Goal: Contribute content: Contribute content

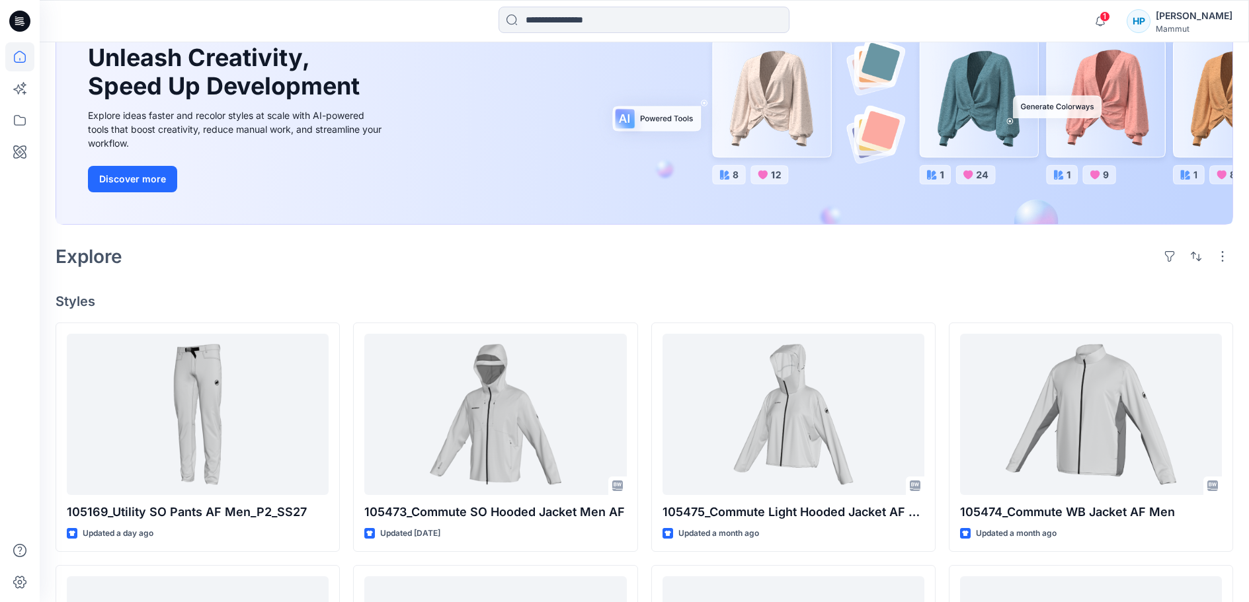
scroll to position [198, 0]
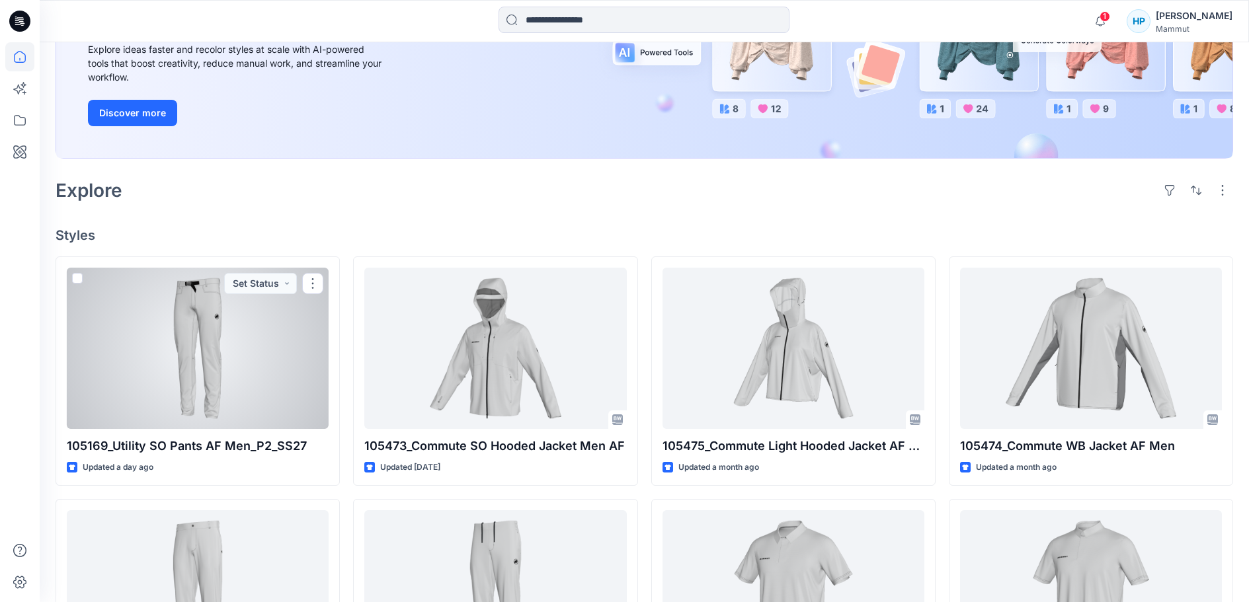
drag, startPoint x: 266, startPoint y: 405, endPoint x: 285, endPoint y: 387, distance: 25.7
click at [266, 405] on div at bounding box center [198, 348] width 262 height 161
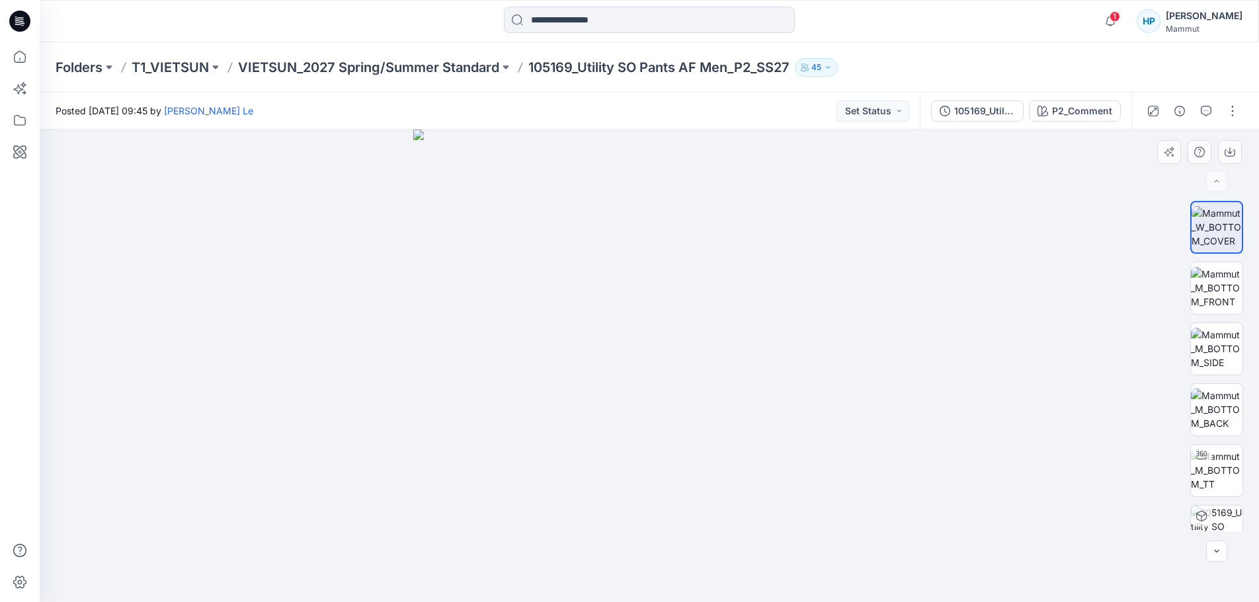
drag, startPoint x: 715, startPoint y: 379, endPoint x: 1027, endPoint y: 320, distance: 318.3
click at [866, 379] on img at bounding box center [649, 366] width 473 height 473
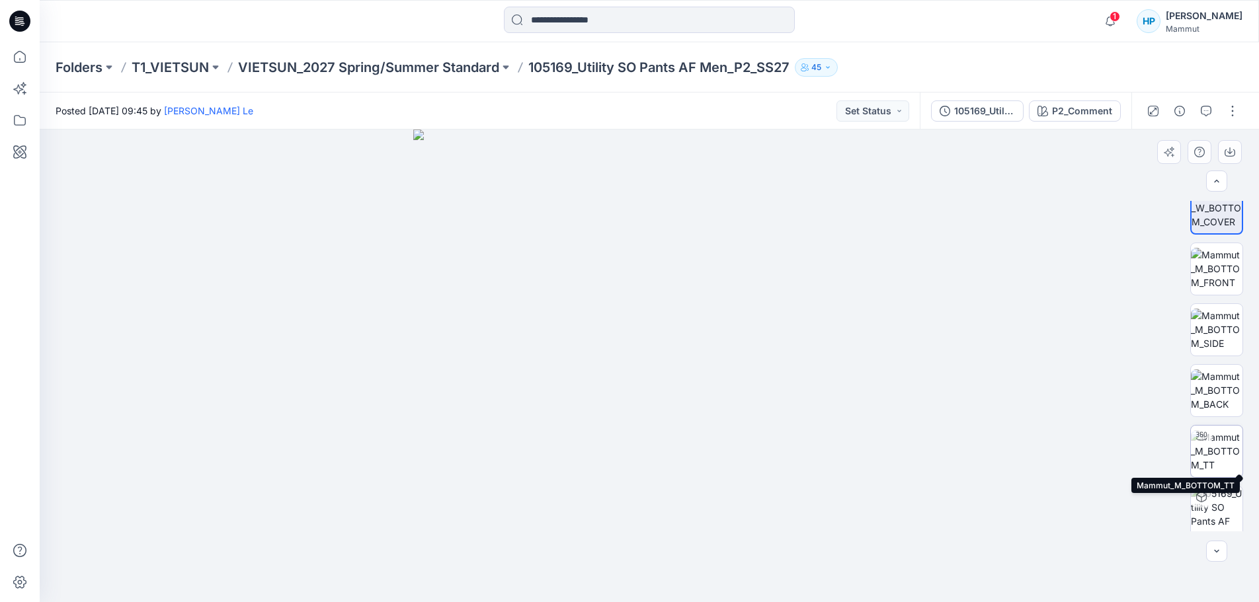
scroll to position [26, 0]
click at [1219, 432] on img at bounding box center [1217, 444] width 52 height 42
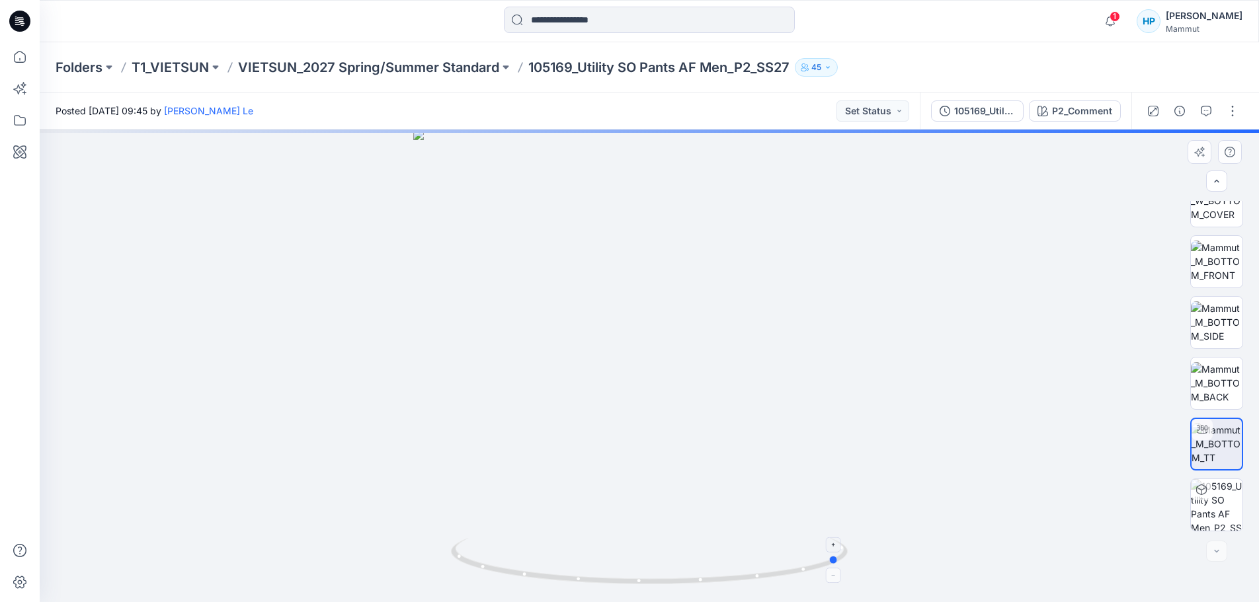
drag, startPoint x: 695, startPoint y: 581, endPoint x: 494, endPoint y: 571, distance: 201.9
click at [489, 576] on icon at bounding box center [651, 563] width 400 height 50
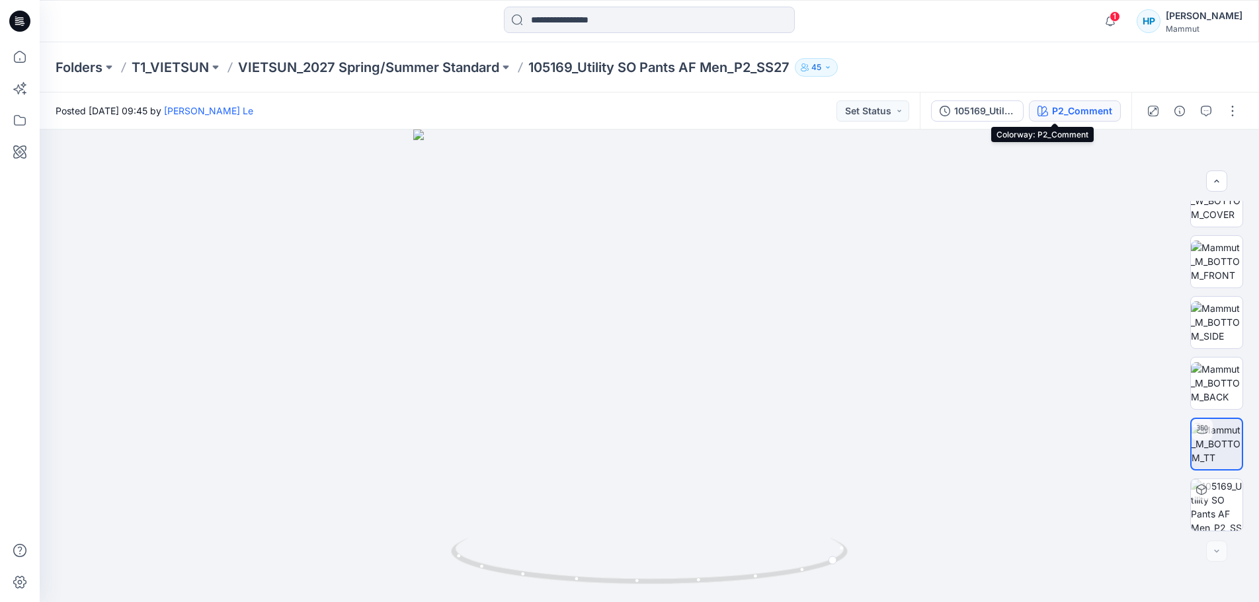
click at [1052, 107] on div "P2_Comment" at bounding box center [1082, 111] width 60 height 15
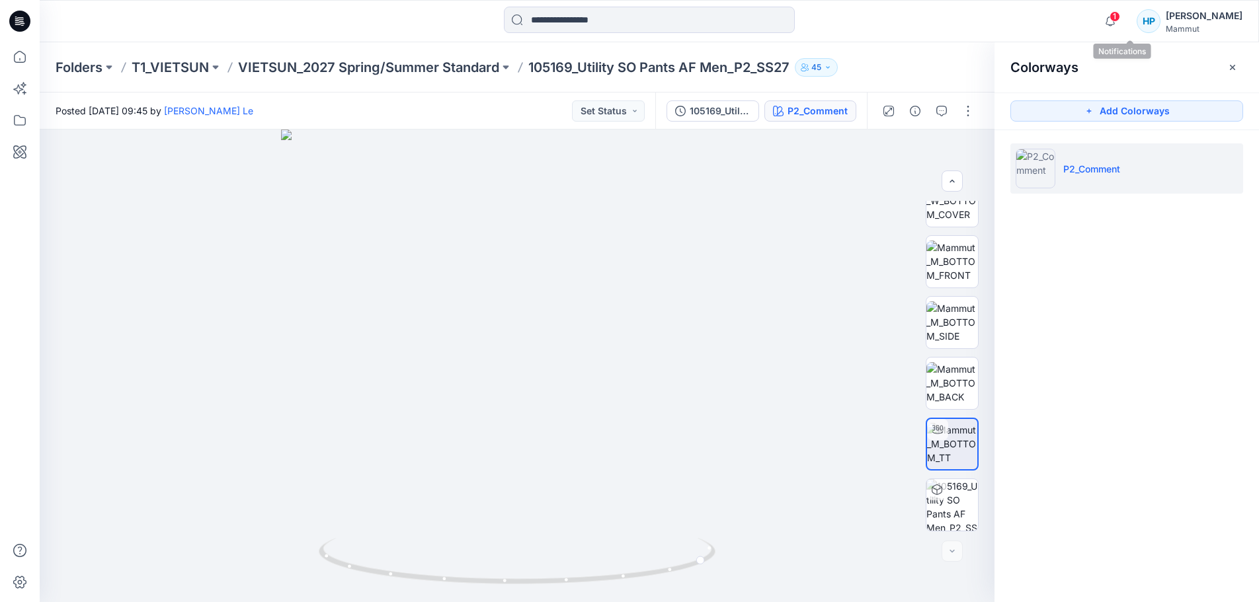
click at [1120, 16] on span "1" at bounding box center [1114, 16] width 11 height 11
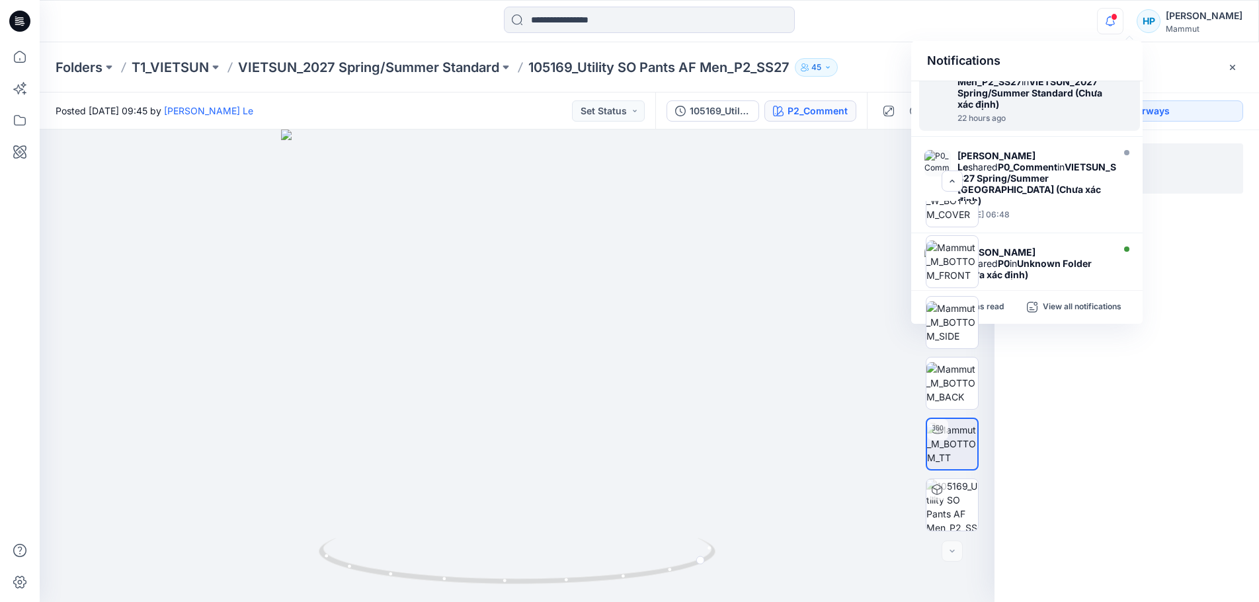
scroll to position [66, 0]
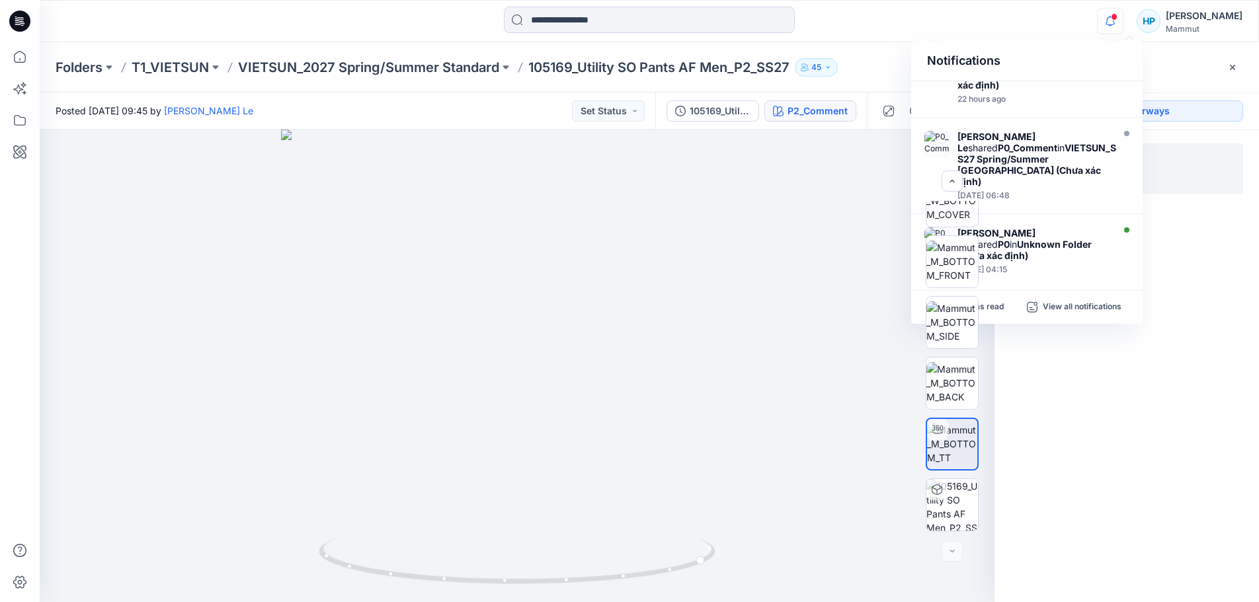
click at [1215, 345] on div "Colorways Add Colorways P2_Comment" at bounding box center [1126, 322] width 264 height 560
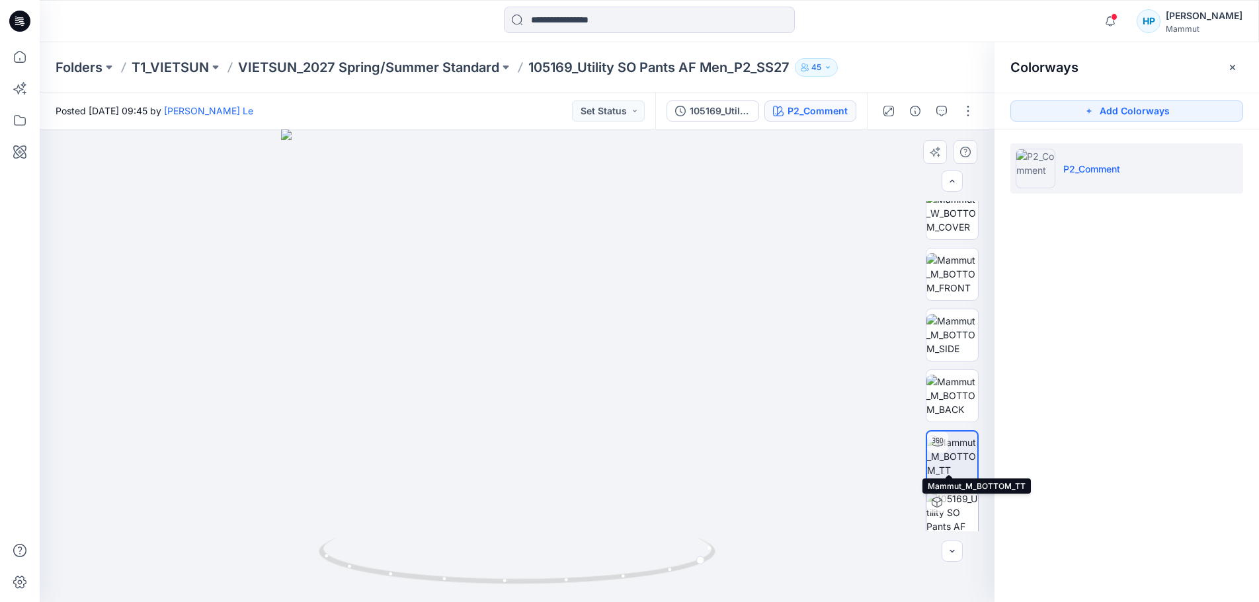
scroll to position [26, 0]
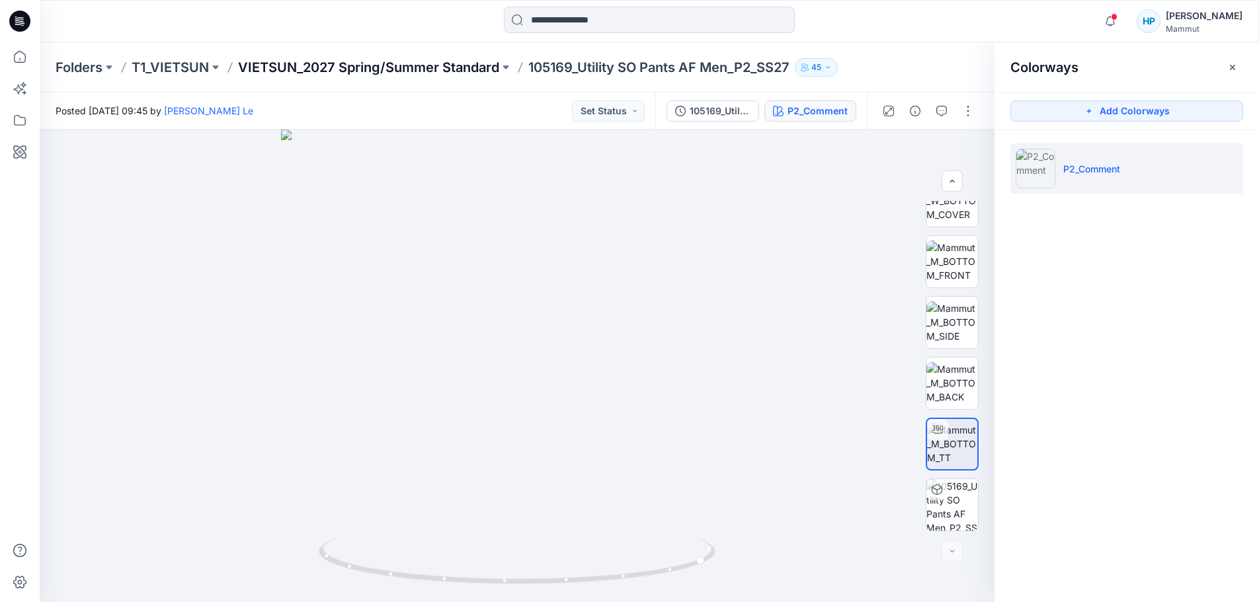
click at [286, 62] on p "VIETSUN_2027 Spring/Summer Standard" at bounding box center [368, 67] width 261 height 19
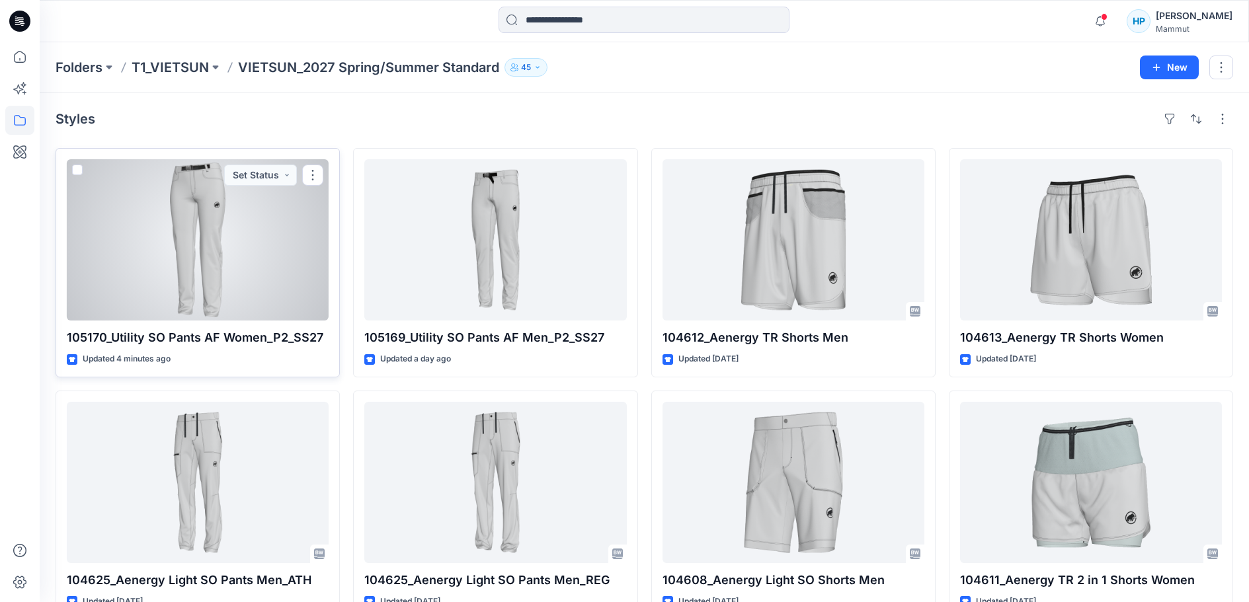
click at [225, 297] on div at bounding box center [198, 239] width 262 height 161
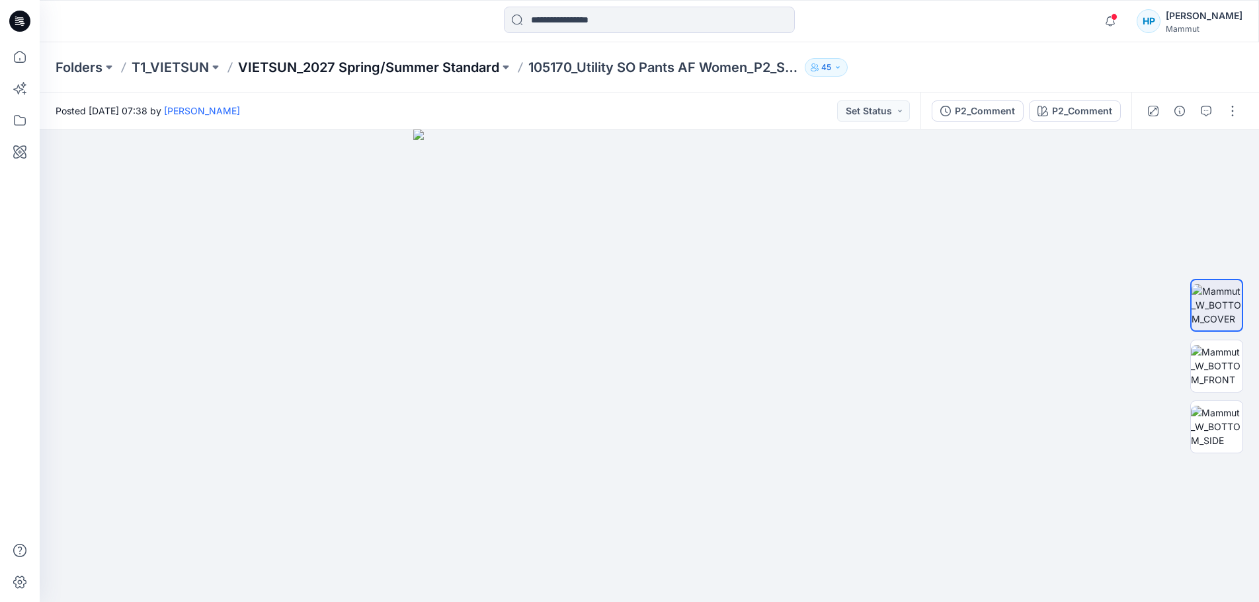
click at [448, 69] on p "VIETSUN_2027 Spring/Summer Standard" at bounding box center [368, 67] width 261 height 19
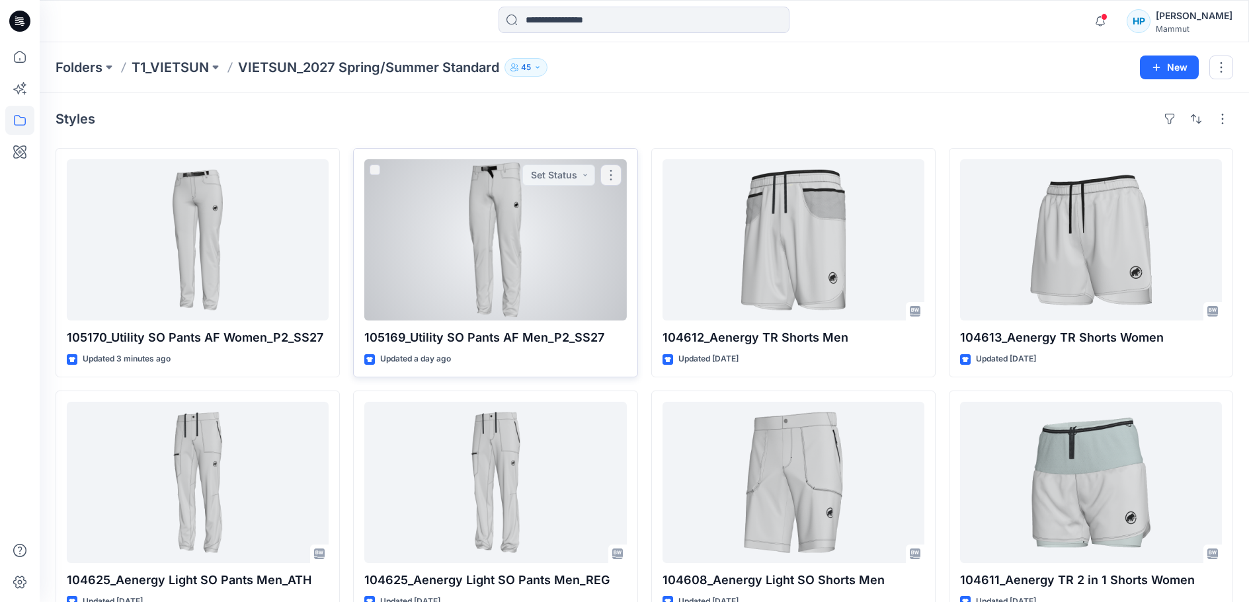
click at [450, 276] on div at bounding box center [495, 239] width 262 height 161
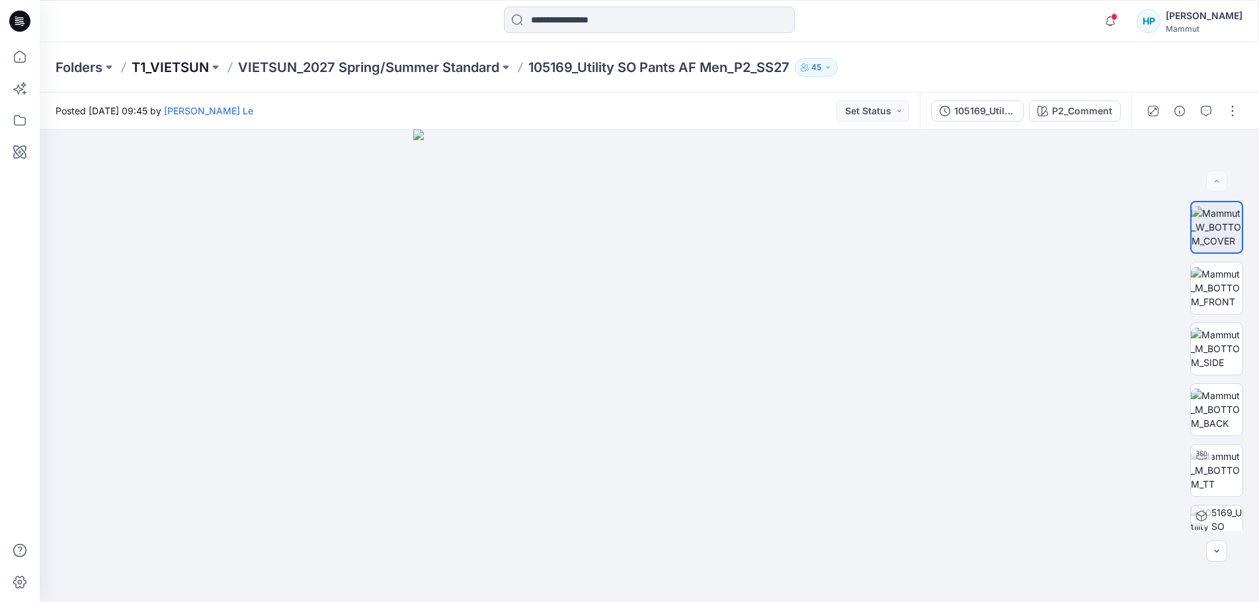
click at [182, 68] on p "T1_VIETSUN" at bounding box center [170, 67] width 77 height 19
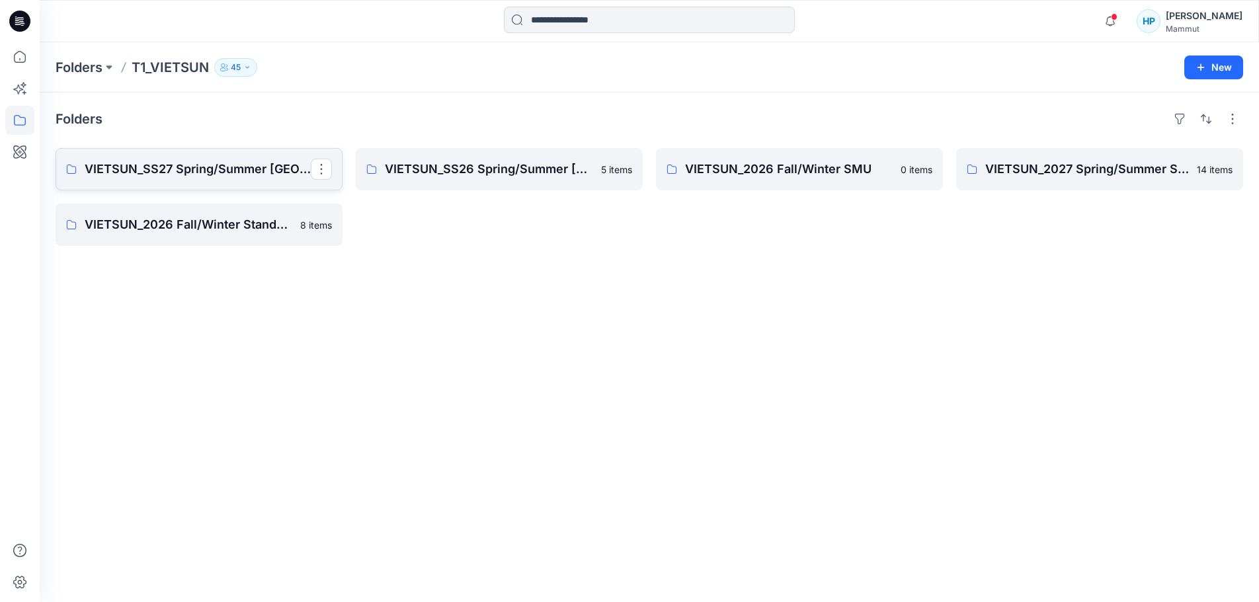
click at [224, 178] on p "VIETSUN_SS27 Spring/Summer [GEOGRAPHIC_DATA]" at bounding box center [198, 169] width 226 height 19
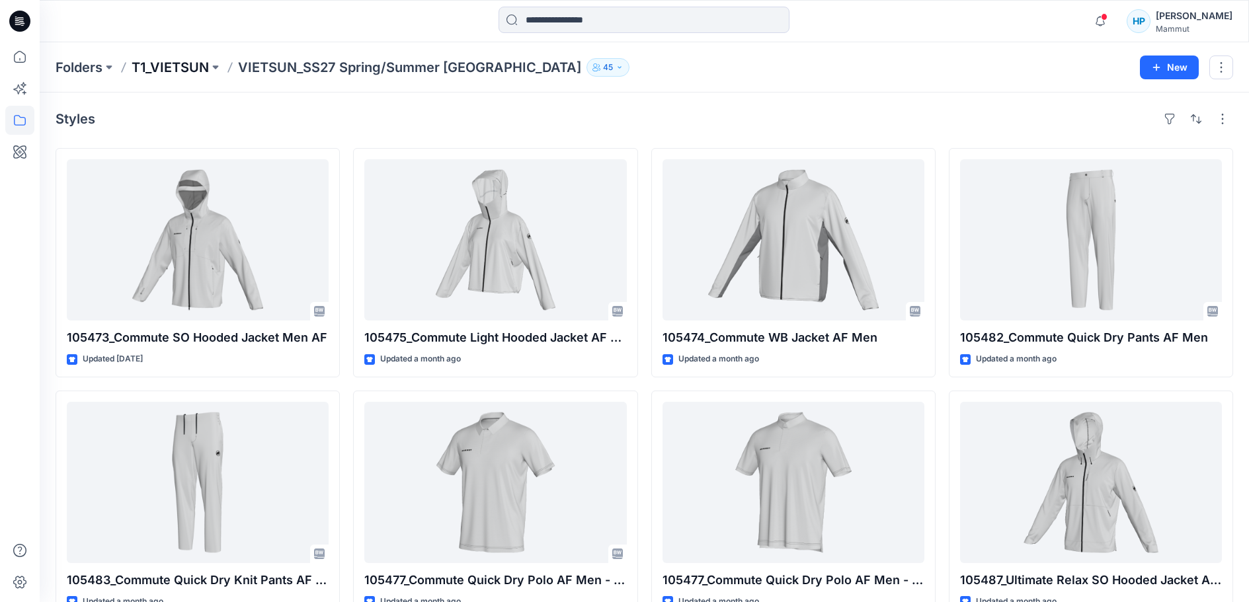
click at [183, 66] on p "T1_VIETSUN" at bounding box center [170, 67] width 77 height 19
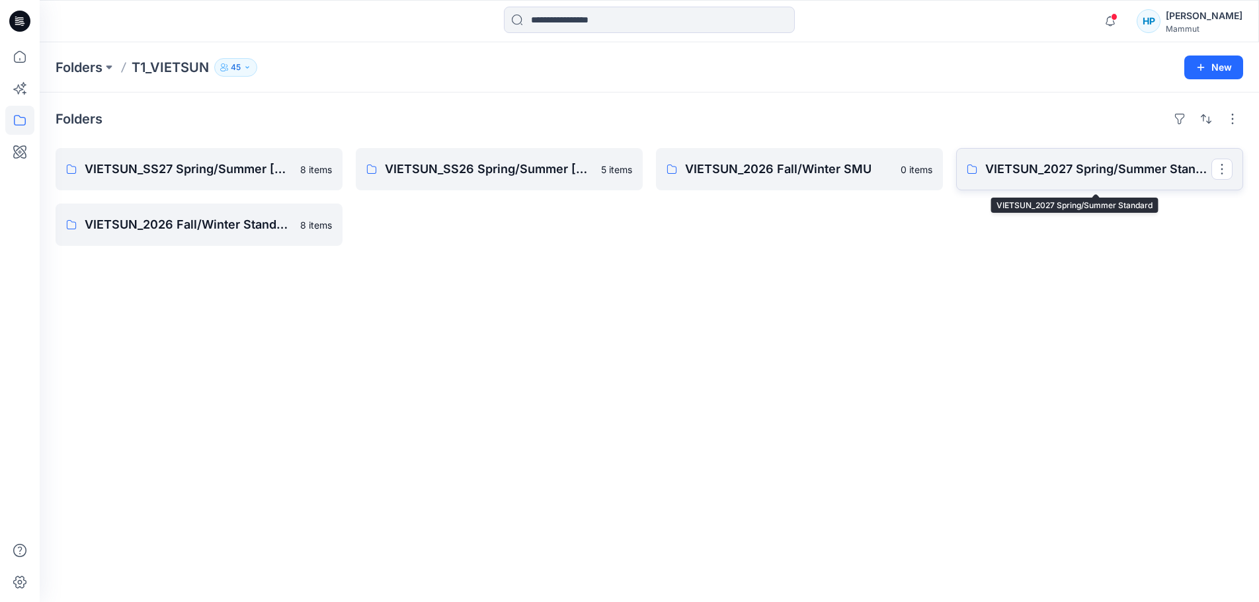
click at [1041, 178] on p "VIETSUN_2027 Spring/Summer Standard" at bounding box center [1098, 169] width 226 height 19
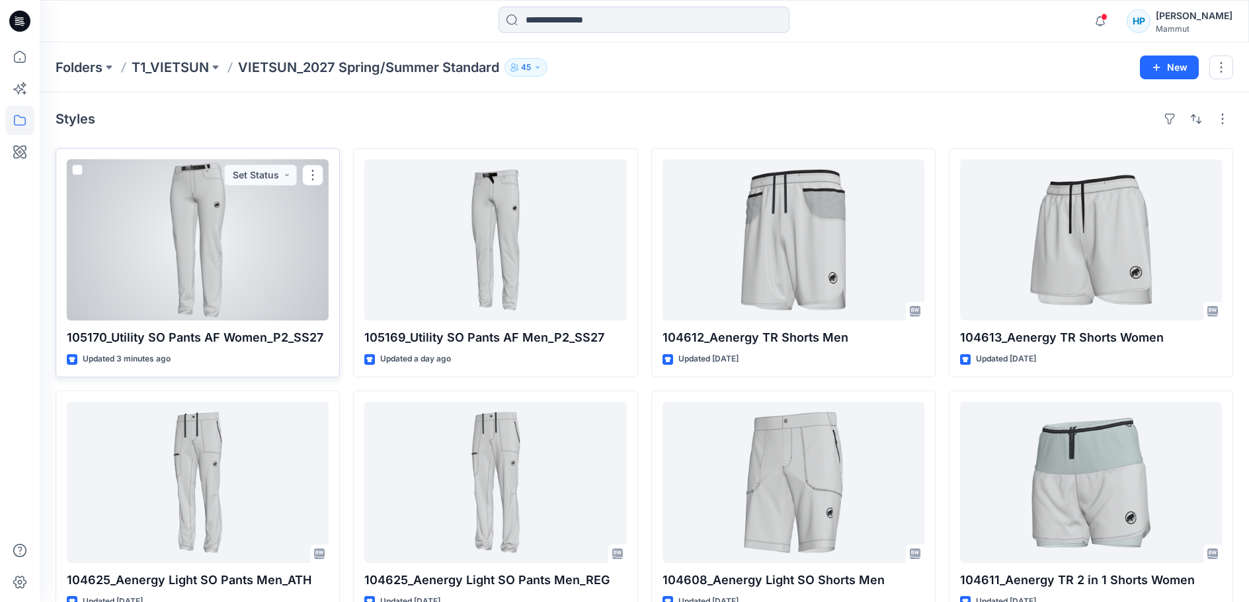
click at [247, 313] on div at bounding box center [198, 239] width 262 height 161
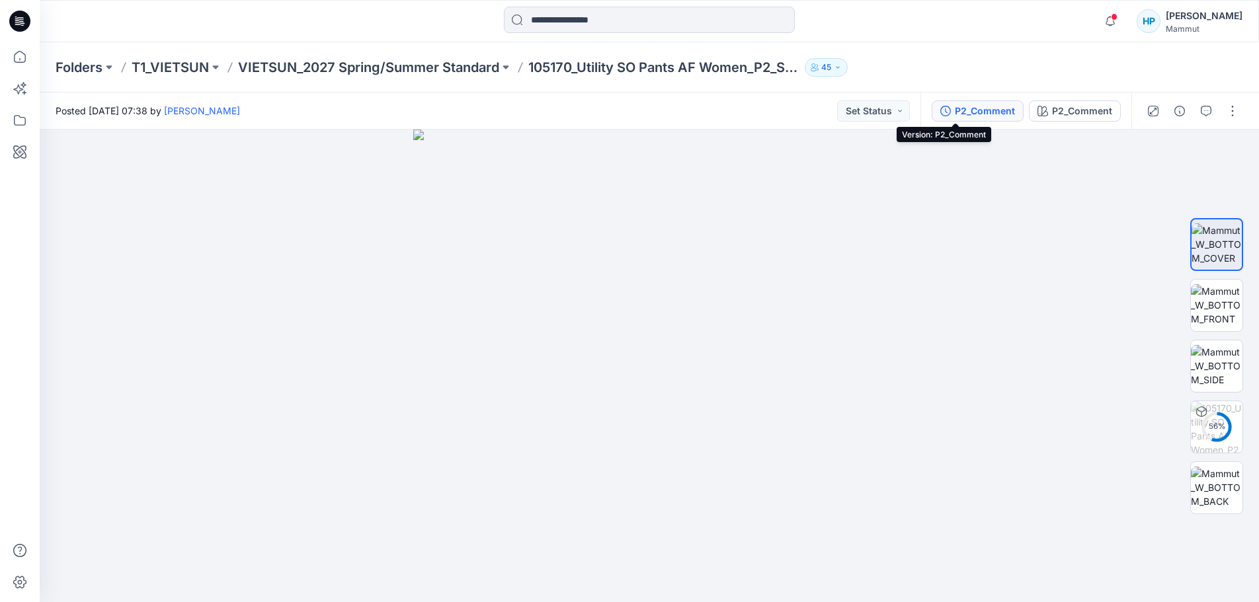
click at [955, 110] on div "P2_Comment" at bounding box center [985, 111] width 60 height 15
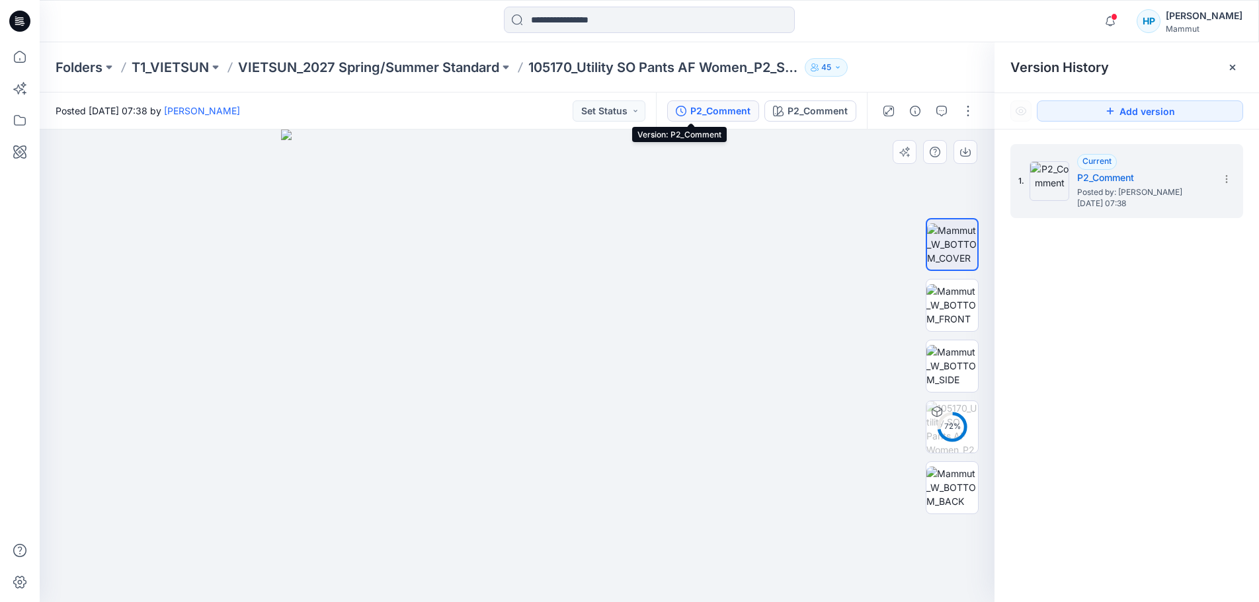
drag, startPoint x: 718, startPoint y: 112, endPoint x: 854, endPoint y: 136, distance: 138.3
click at [696, 181] on img at bounding box center [517, 366] width 473 height 473
click at [963, 112] on button "button" at bounding box center [967, 110] width 21 height 21
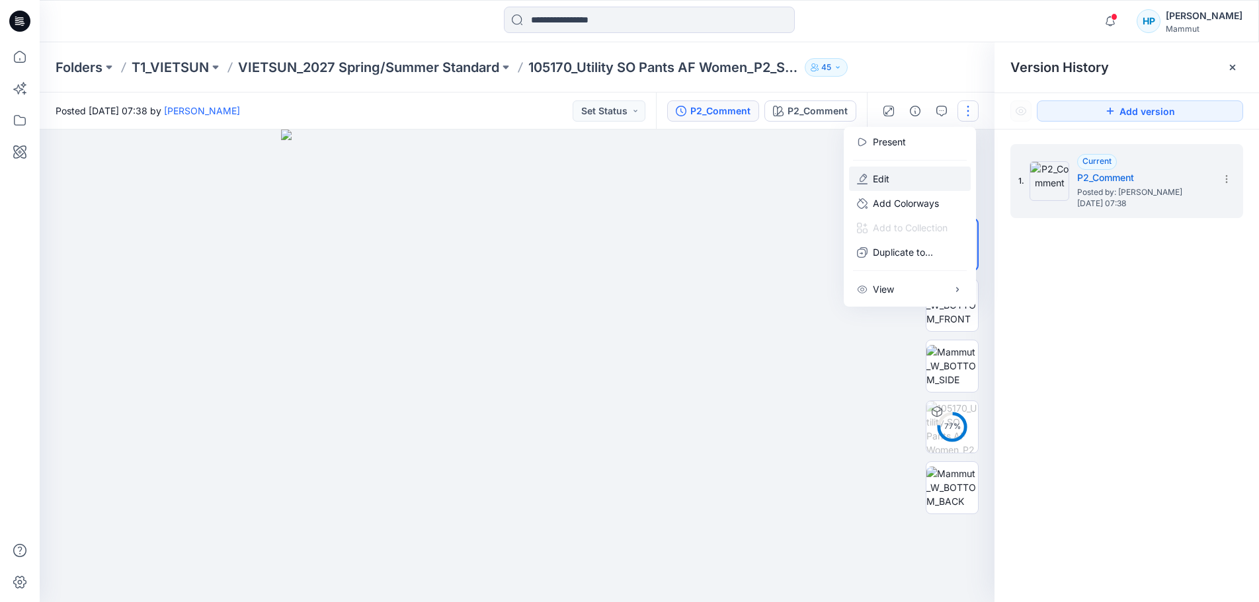
click at [914, 188] on button "Edit" at bounding box center [910, 179] width 122 height 24
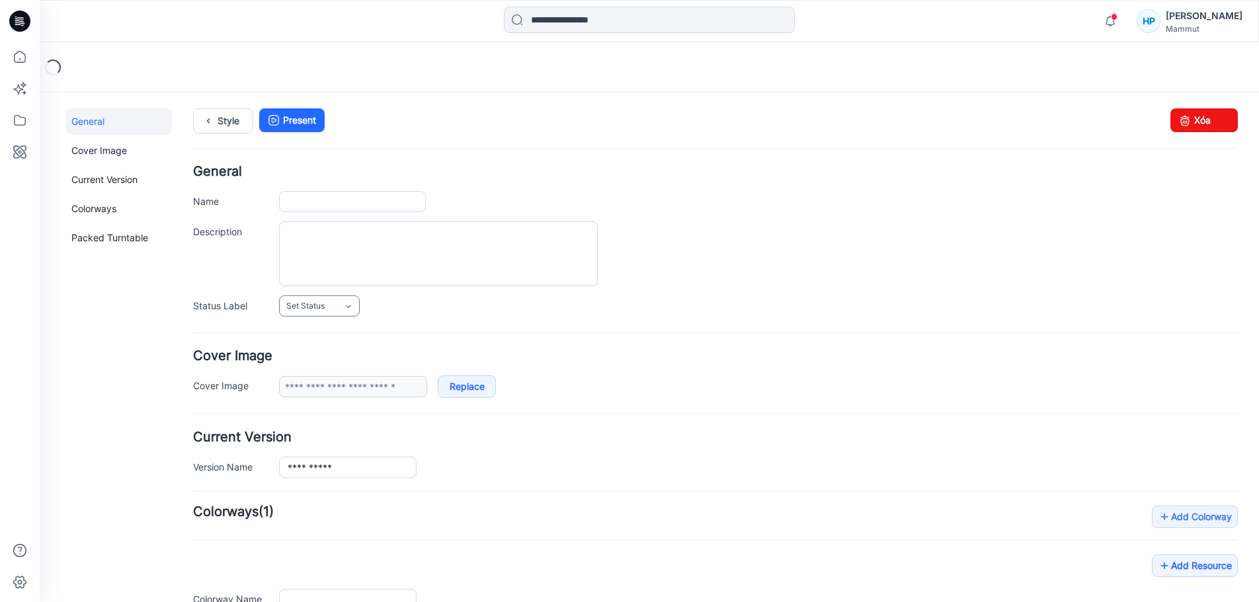
type input "**********"
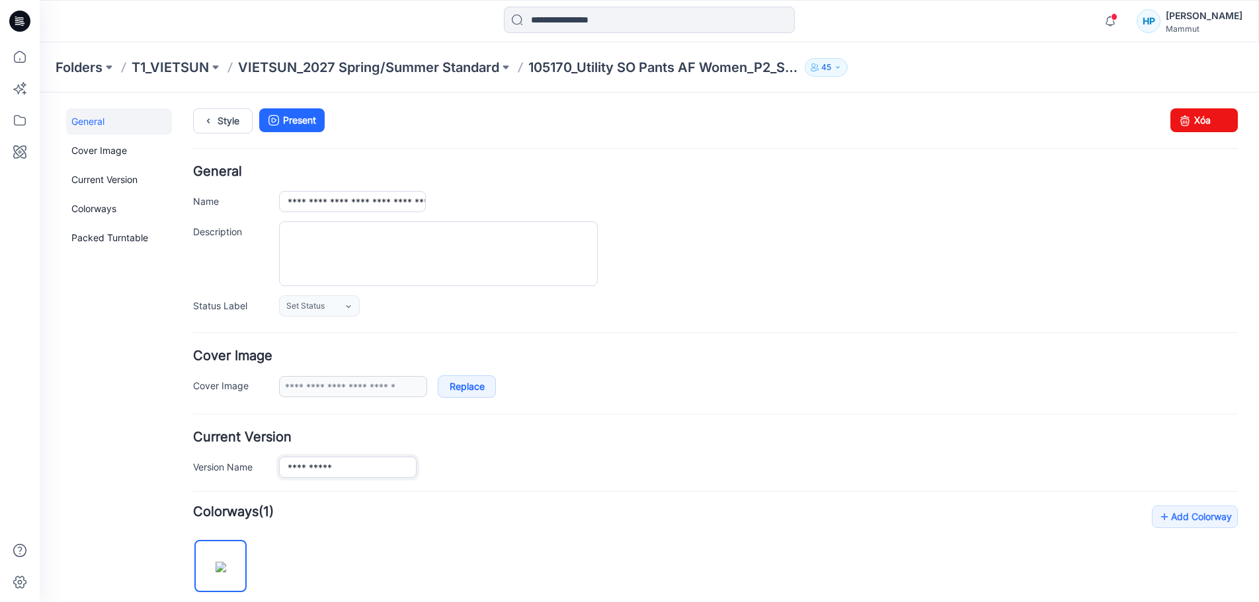
click at [367, 471] on input "**********" at bounding box center [348, 467] width 138 height 21
drag, startPoint x: 363, startPoint y: 471, endPoint x: 278, endPoint y: 473, distance: 84.6
click at [278, 473] on div "**********" at bounding box center [715, 467] width 1045 height 21
paste input "**********"
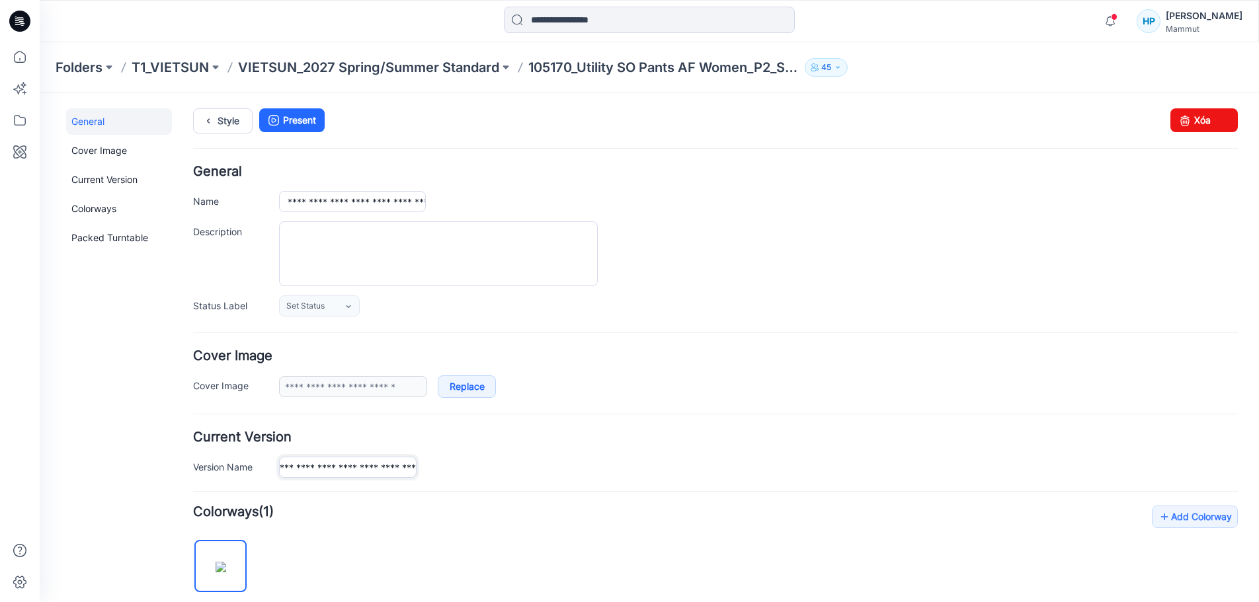
type input "**********"
click at [515, 462] on div "**********" at bounding box center [758, 467] width 959 height 21
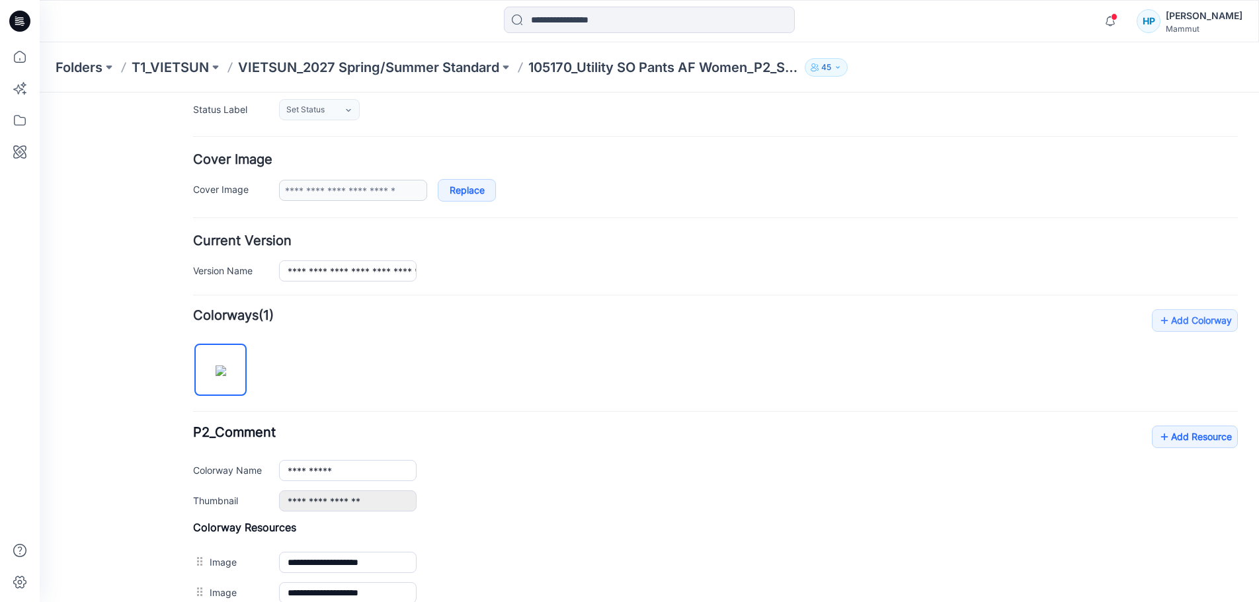
scroll to position [0, 0]
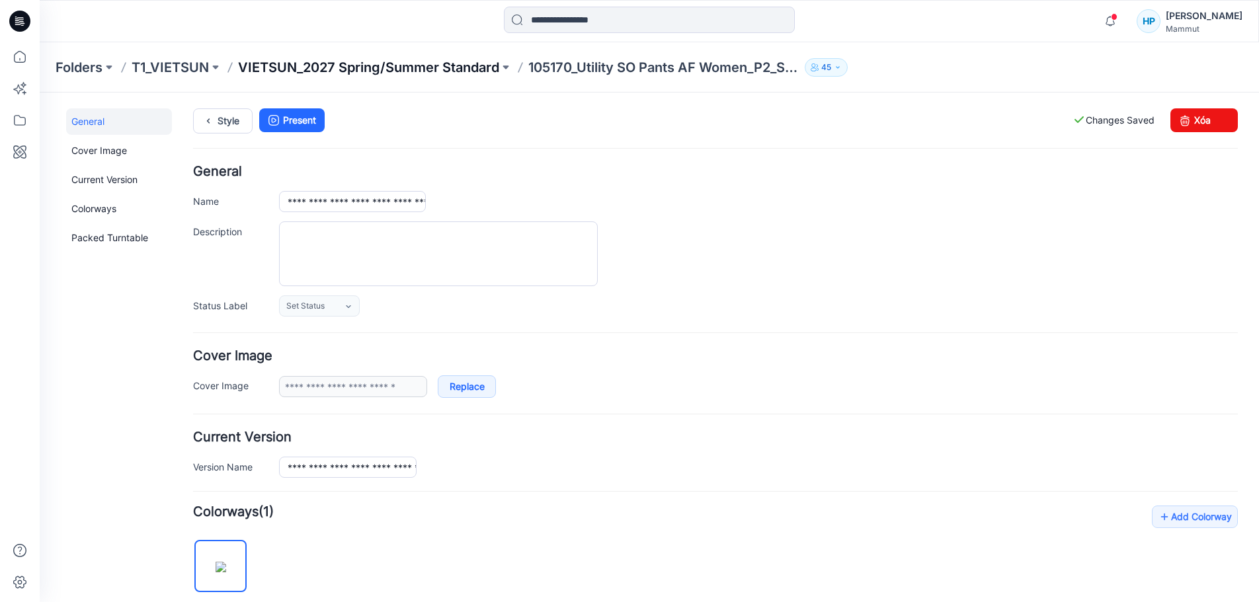
click at [498, 70] on p "VIETSUN_2027 Spring/Summer Standard" at bounding box center [368, 67] width 261 height 19
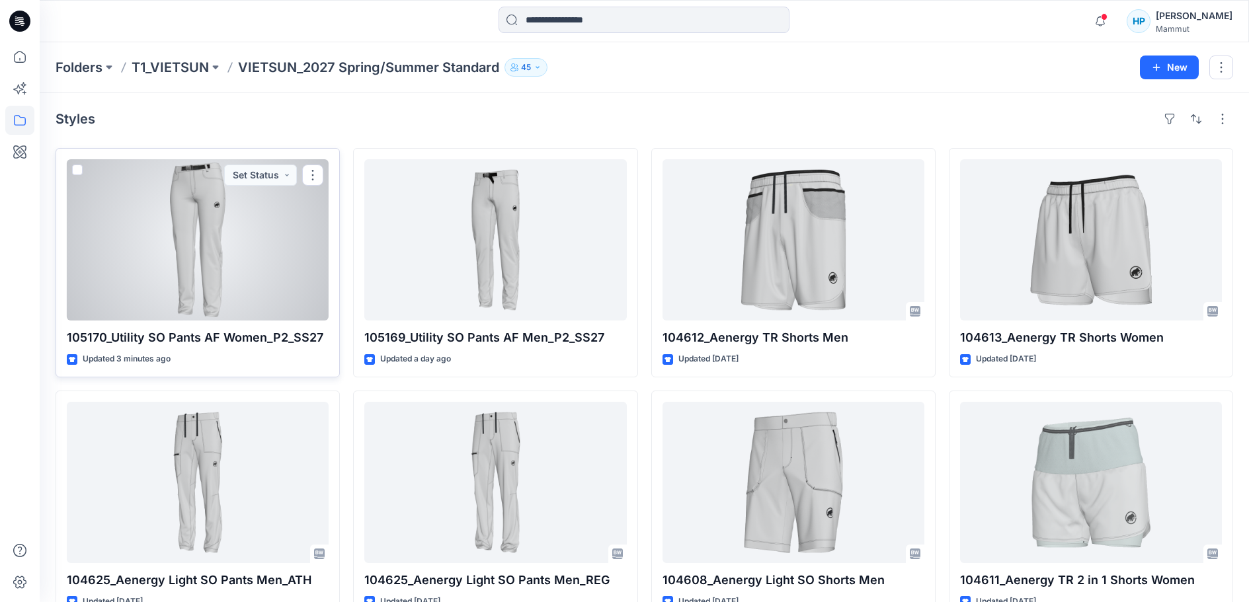
click at [270, 260] on div at bounding box center [198, 239] width 262 height 161
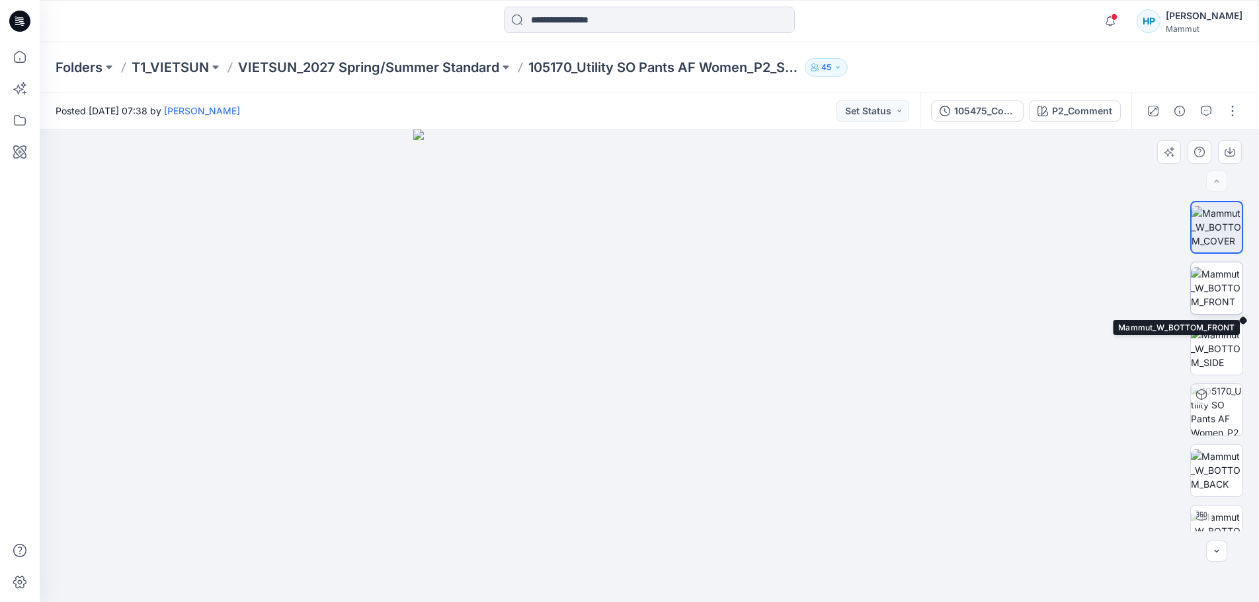
click at [1199, 297] on img at bounding box center [1217, 288] width 52 height 42
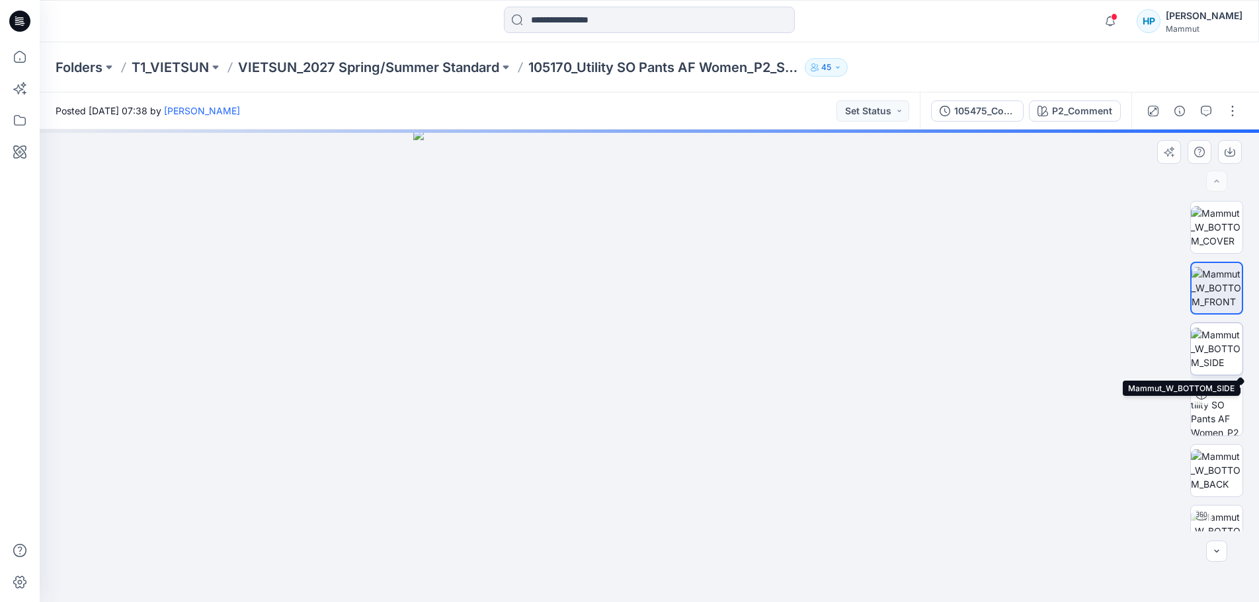
click at [1214, 362] on img at bounding box center [1217, 349] width 52 height 42
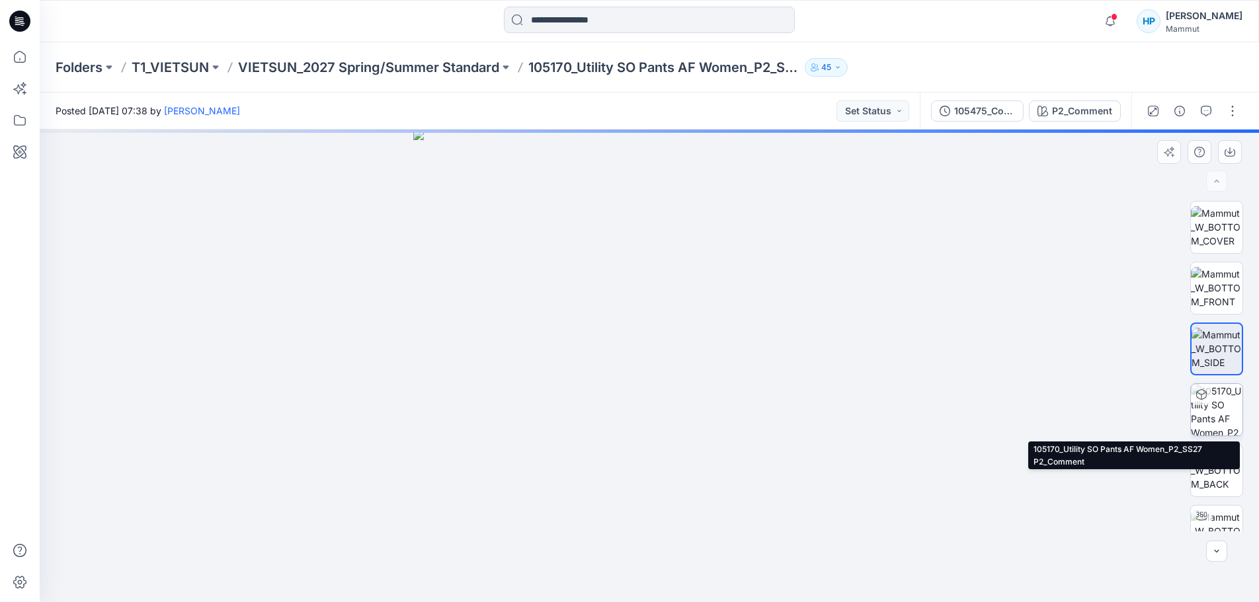
click at [1224, 419] on img at bounding box center [1217, 410] width 52 height 52
click at [1226, 463] on img at bounding box center [1217, 471] width 52 height 42
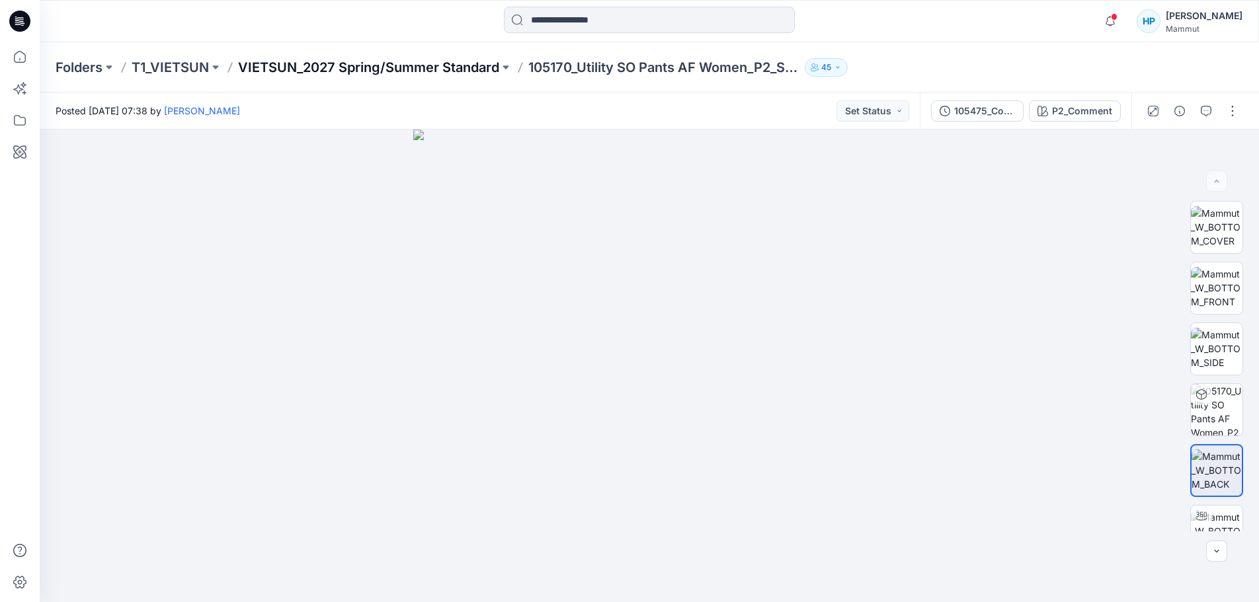
click at [337, 63] on p "VIETSUN_2027 Spring/Summer Standard" at bounding box center [368, 67] width 261 height 19
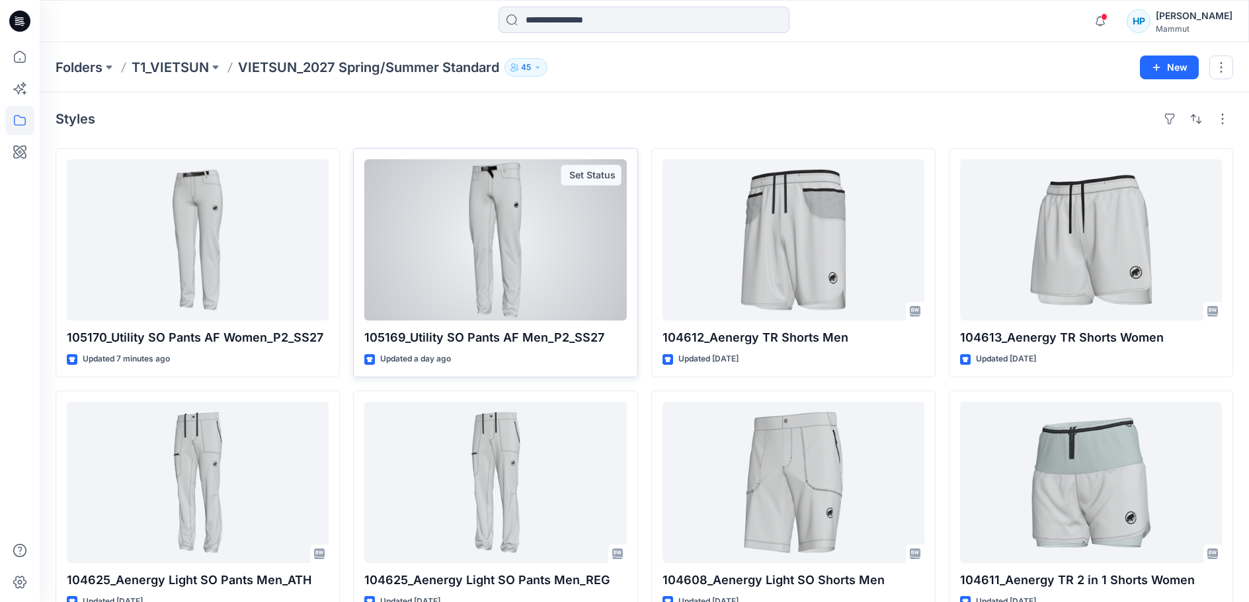
click at [466, 264] on div at bounding box center [495, 239] width 262 height 161
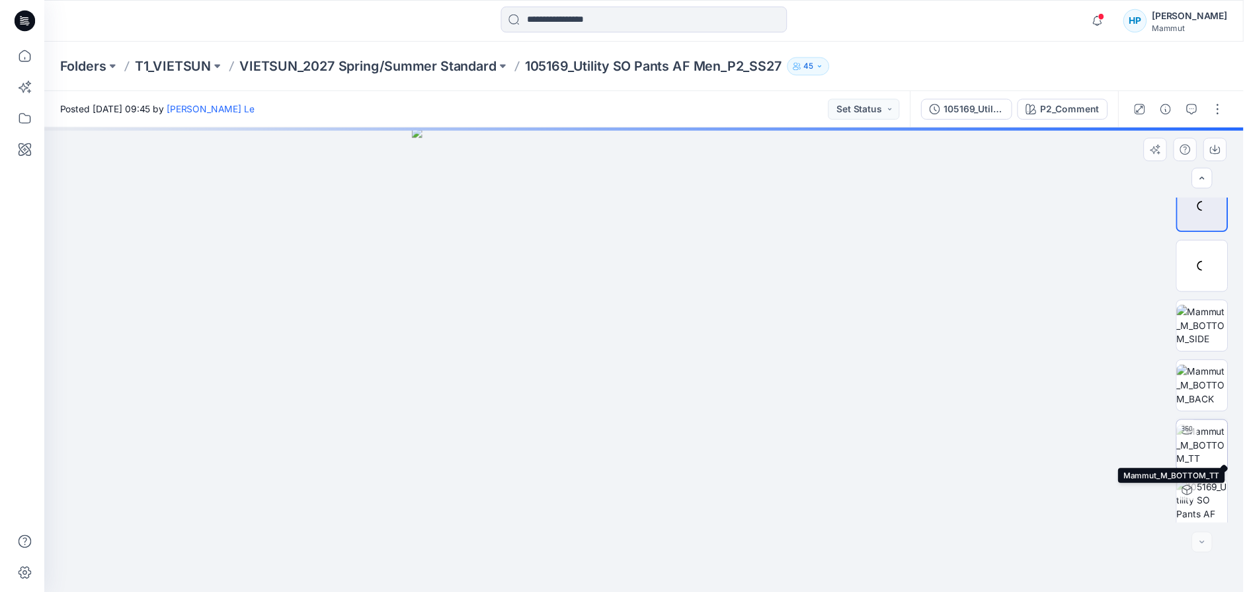
scroll to position [26, 0]
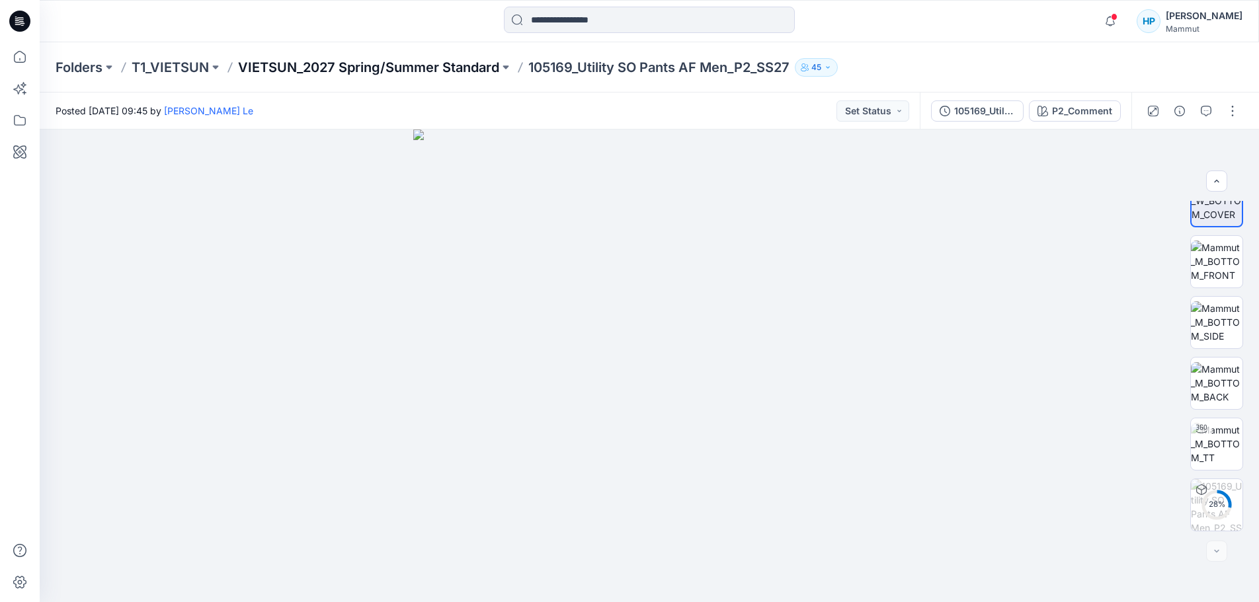
click at [320, 67] on p "VIETSUN_2027 Spring/Summer Standard" at bounding box center [368, 67] width 261 height 19
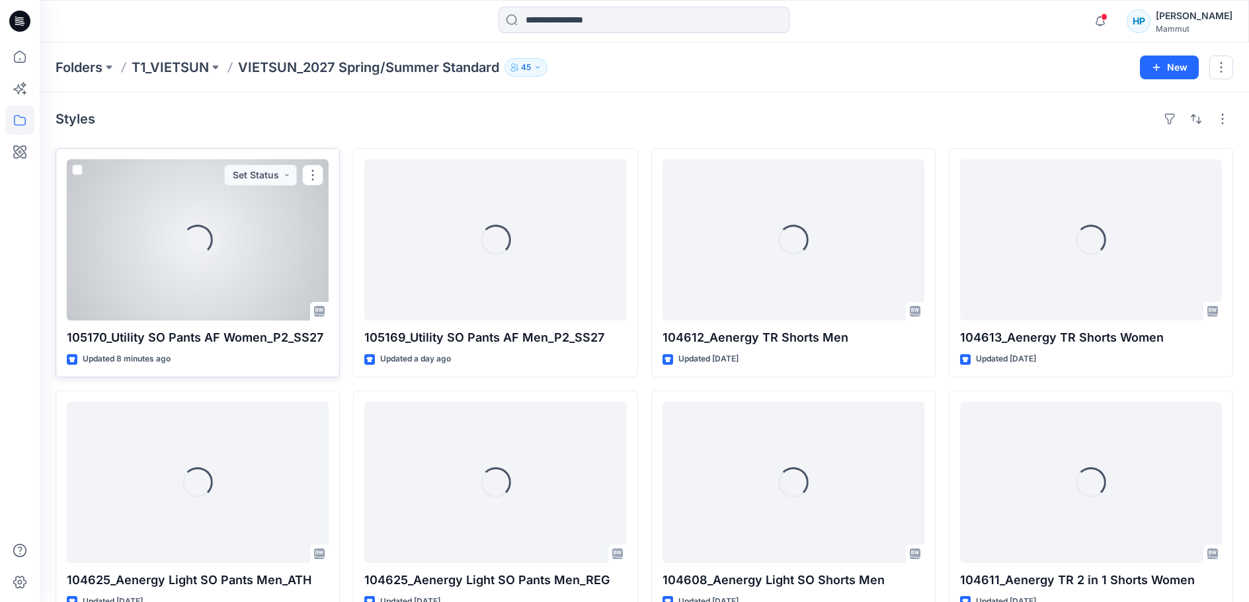
click at [163, 276] on div "Loading..." at bounding box center [198, 239] width 262 height 161
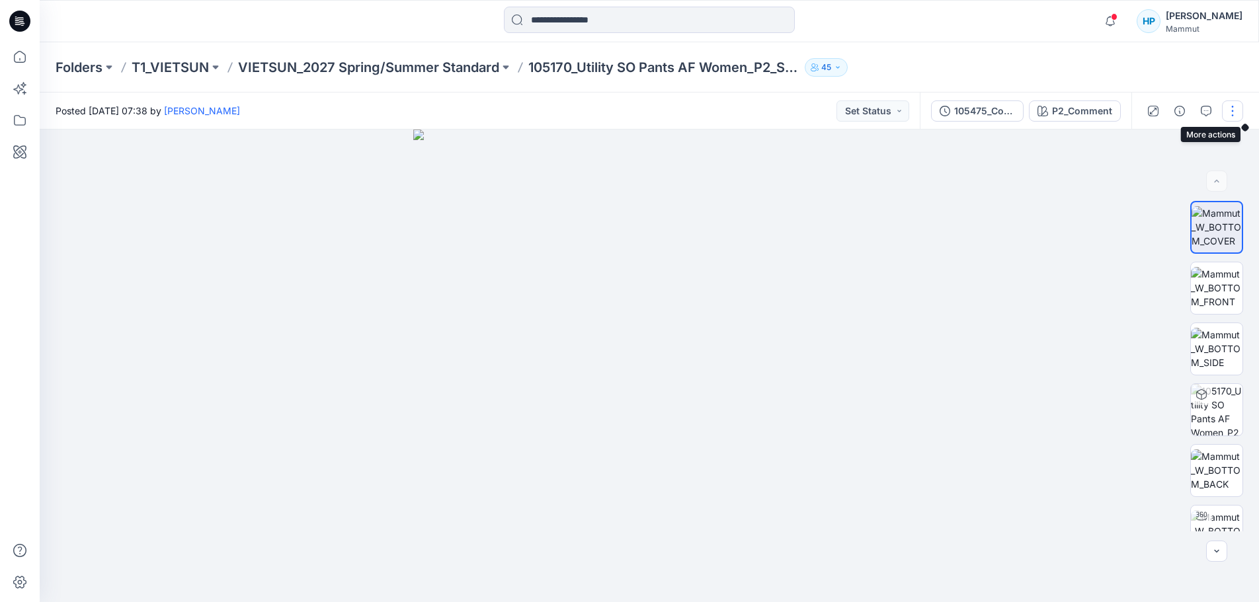
click at [1230, 116] on button "button" at bounding box center [1232, 110] width 21 height 21
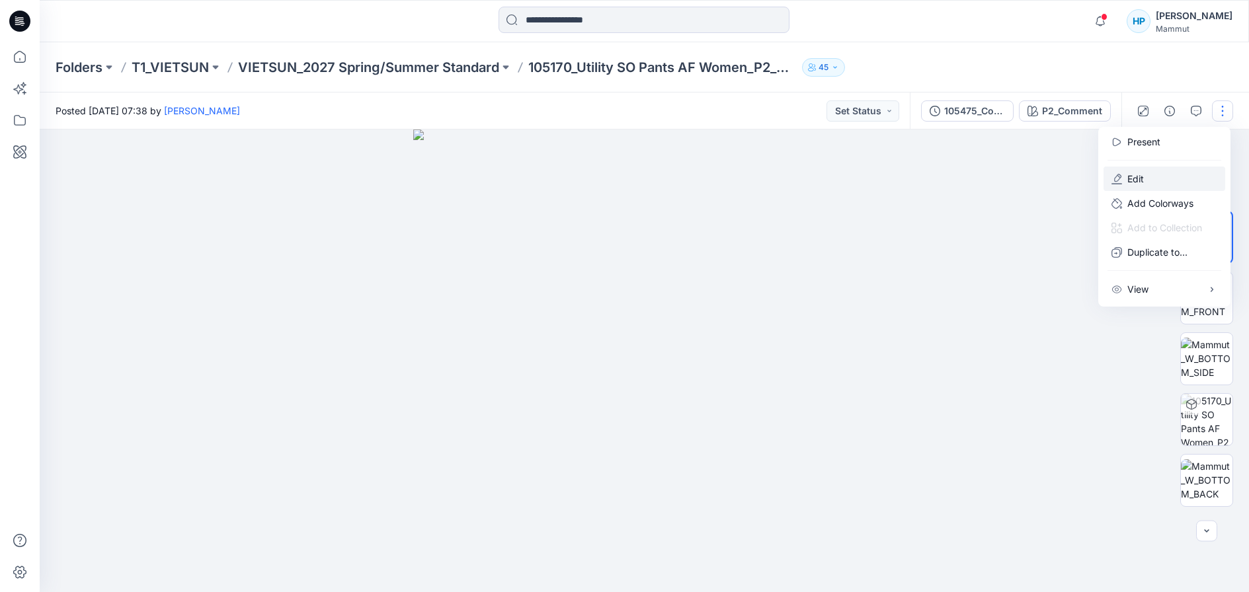
click at [1144, 185] on p "Edit" at bounding box center [1135, 179] width 17 height 14
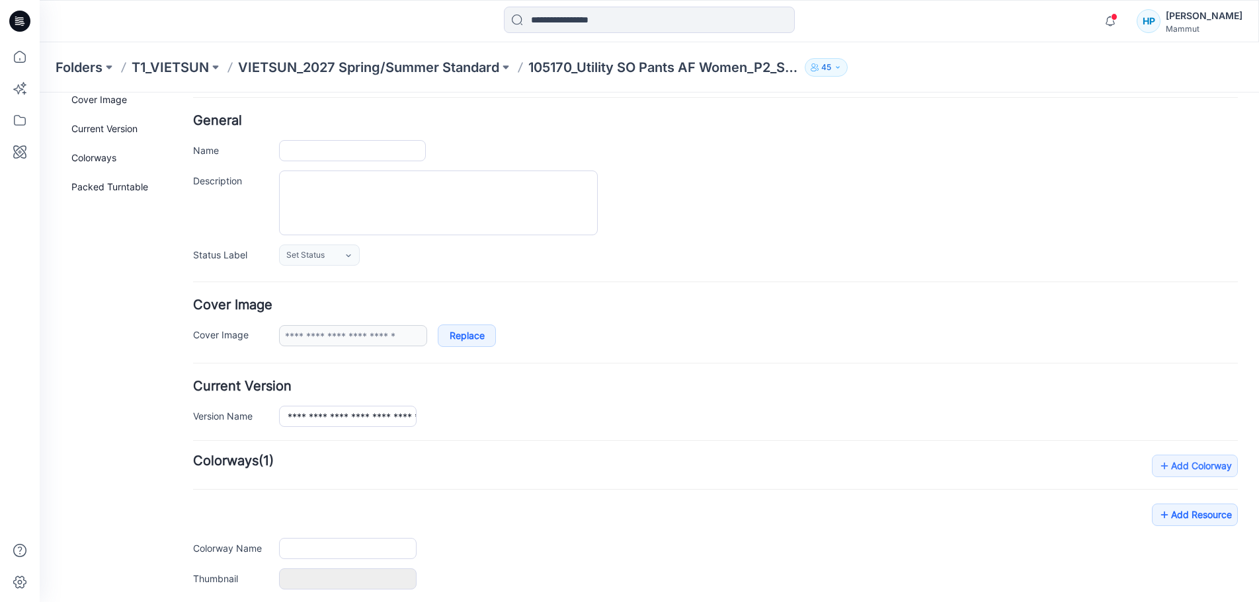
type input "**********"
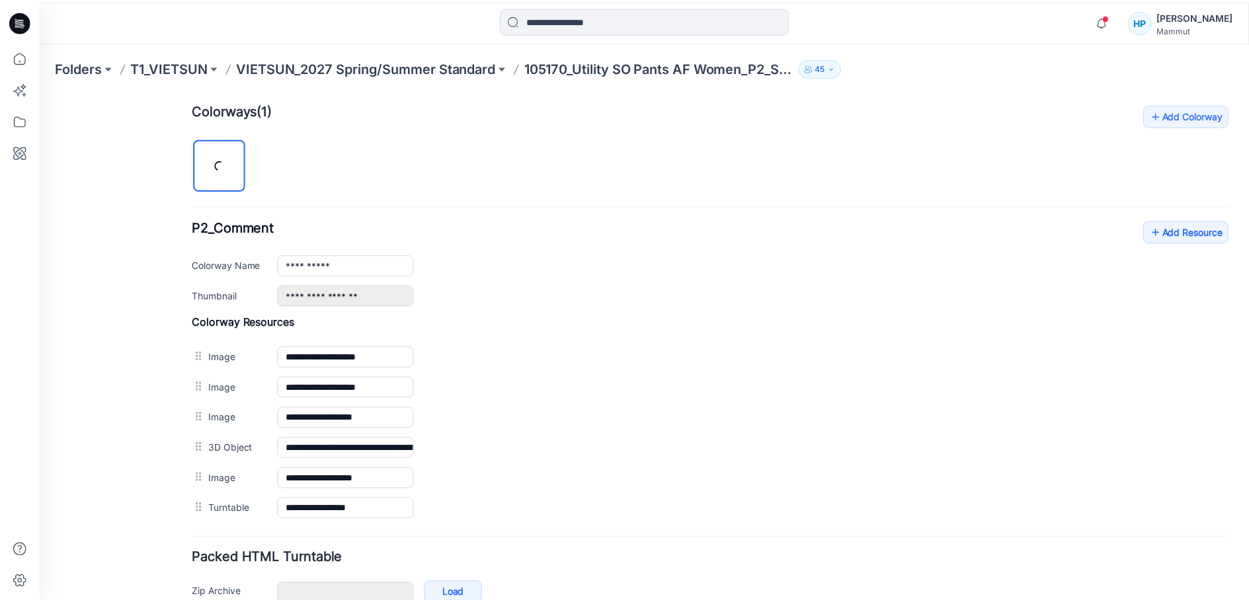
scroll to position [475, 0]
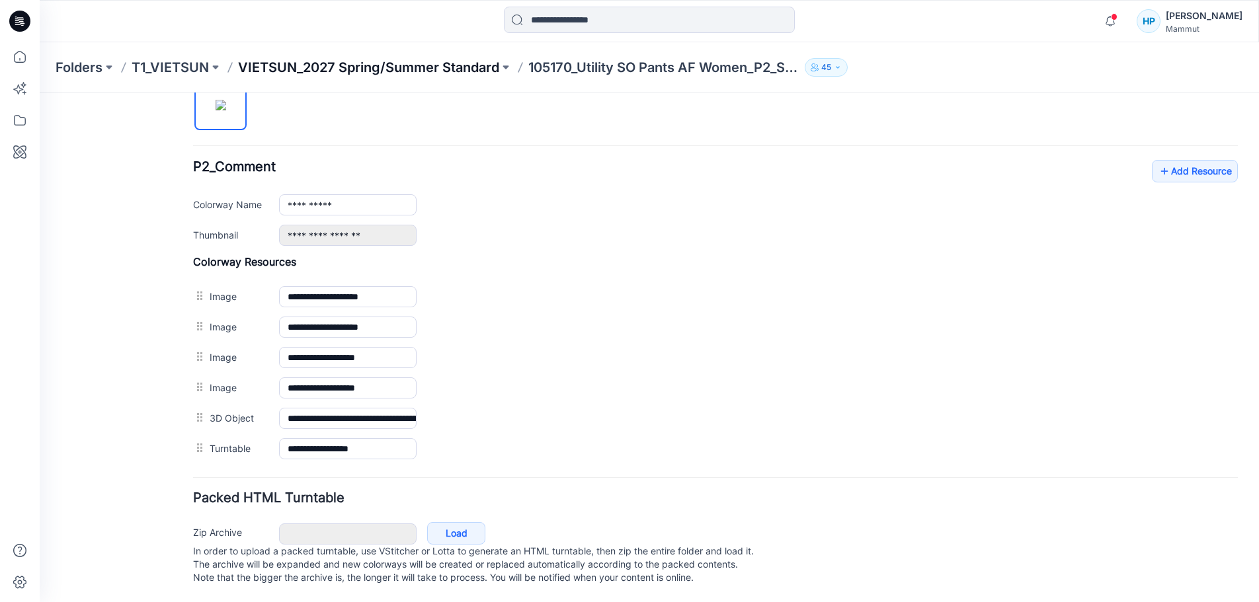
click at [299, 62] on p "VIETSUN_2027 Spring/Summer Standard" at bounding box center [368, 67] width 261 height 19
